Goal: Obtain resource: Obtain resource

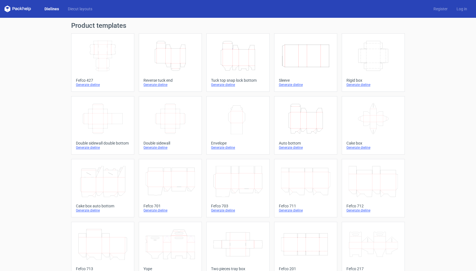
click at [80, 85] on div "Generate dieline" at bounding box center [103, 85] width 54 height 4
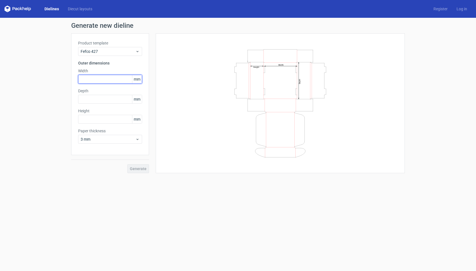
click at [109, 76] on input "text" at bounding box center [110, 79] width 64 height 9
click at [95, 139] on span "3 mm" at bounding box center [108, 139] width 55 height 6
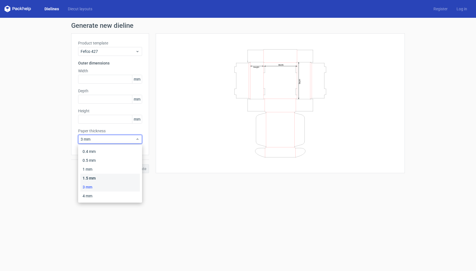
click at [96, 176] on div "1.5 mm" at bounding box center [109, 178] width 59 height 9
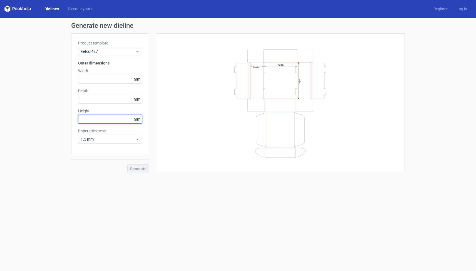
click at [107, 117] on input "text" at bounding box center [110, 119] width 64 height 9
click at [106, 138] on span "1.5 mm" at bounding box center [108, 139] width 55 height 6
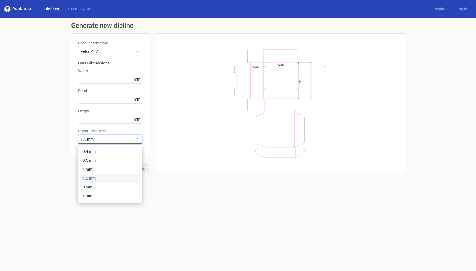
click at [200, 149] on icon "Width Depth Height" at bounding box center [280, 103] width 167 height 111
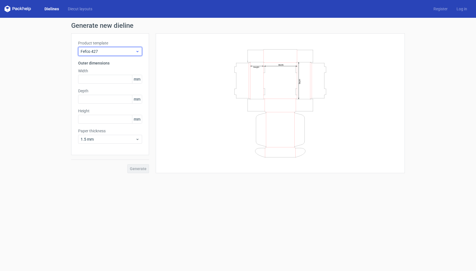
click at [106, 51] on span "Fefco 427" at bounding box center [108, 52] width 55 height 6
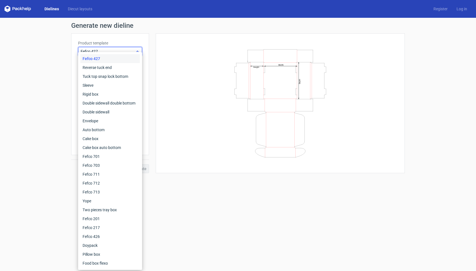
click at [106, 50] on span "Fefco 427" at bounding box center [108, 52] width 55 height 6
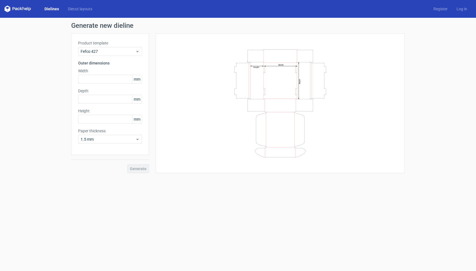
click at [51, 10] on link "Dielines" at bounding box center [51, 9] width 23 height 6
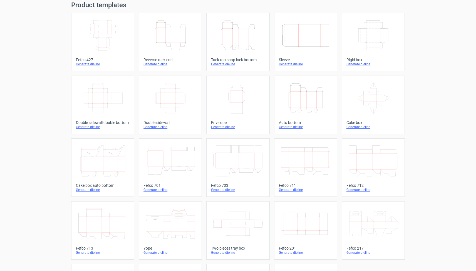
click at [87, 64] on div "Generate dieline" at bounding box center [103, 64] width 54 height 4
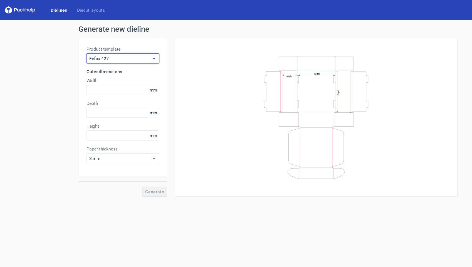
drag, startPoint x: 110, startPoint y: 54, endPoint x: 113, endPoint y: 53, distance: 2.9
click at [113, 53] on div "Fefco 427" at bounding box center [108, 51] width 64 height 9
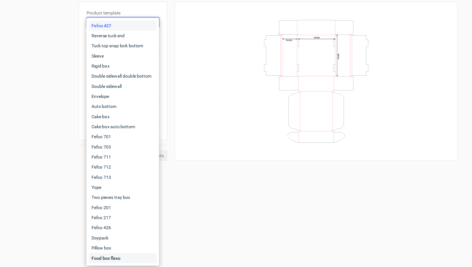
click at [101, 254] on div "Food box flexo" at bounding box center [107, 259] width 59 height 9
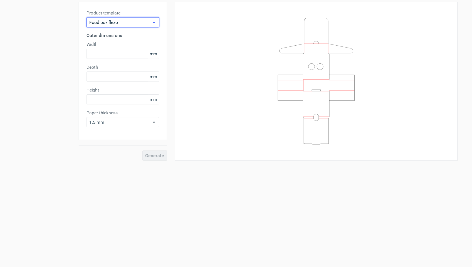
click at [107, 47] on div "Food box flexo" at bounding box center [108, 51] width 64 height 9
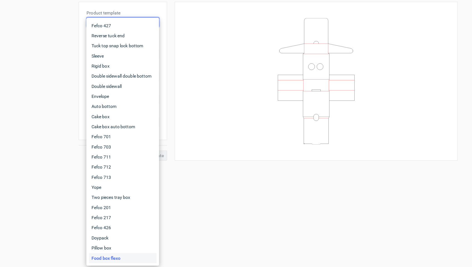
click at [145, 22] on div "Generate new dieline Product template Food box flexo Outer dimensions Width mm …" at bounding box center [236, 97] width 334 height 151
